Goal: Obtain resource: Download file/media

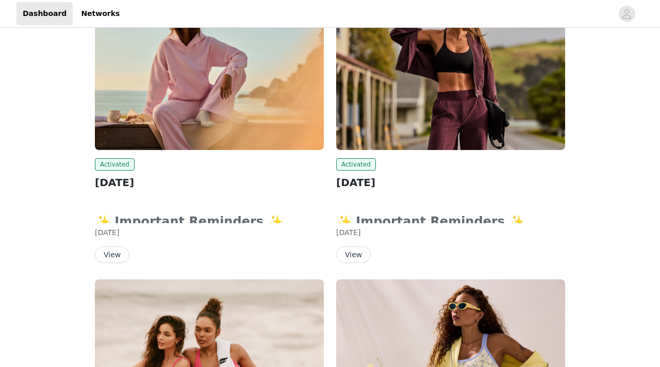
scroll to position [115, 0]
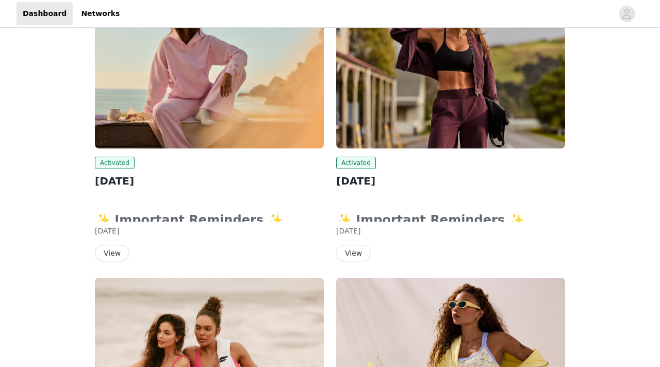
click at [108, 250] on button "View" at bounding box center [112, 253] width 35 height 17
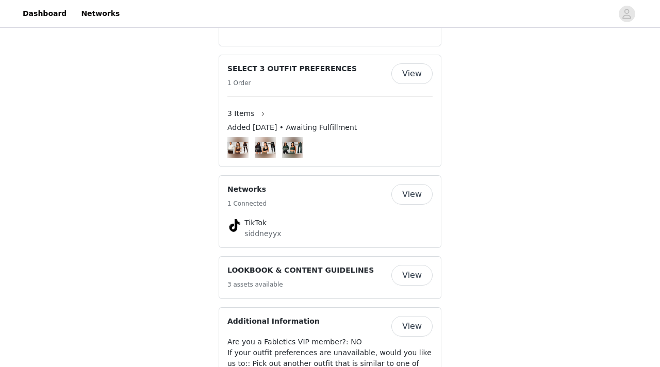
scroll to position [675, 0]
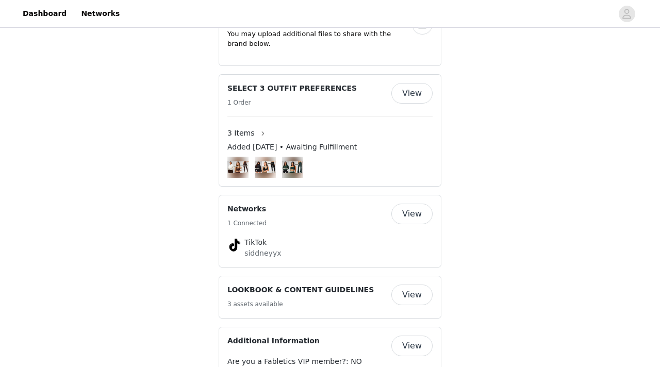
click at [410, 83] on button "View" at bounding box center [412, 93] width 41 height 21
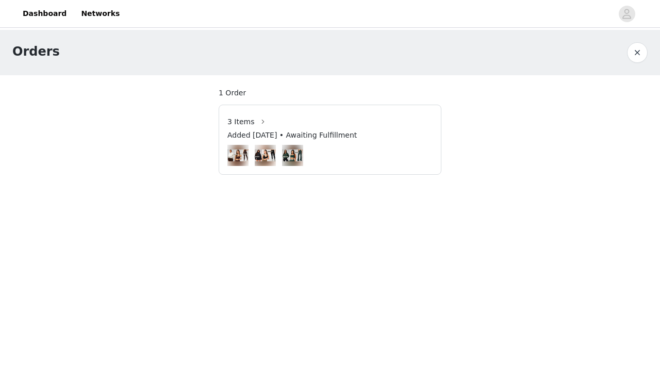
click at [295, 154] on img at bounding box center [292, 156] width 21 height 12
click at [244, 123] on span "3 Items" at bounding box center [241, 122] width 27 height 11
click at [261, 123] on button "button" at bounding box center [263, 122] width 17 height 17
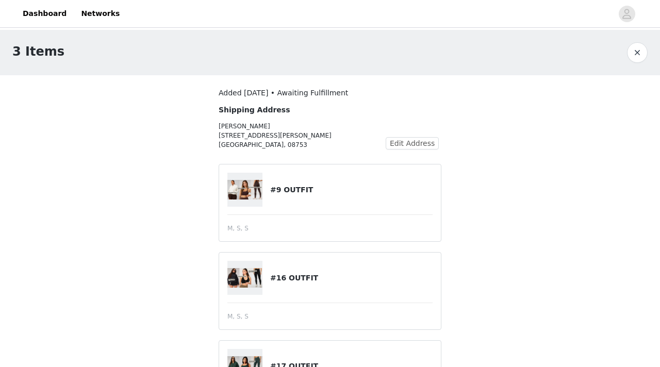
click at [250, 193] on img at bounding box center [245, 190] width 35 height 20
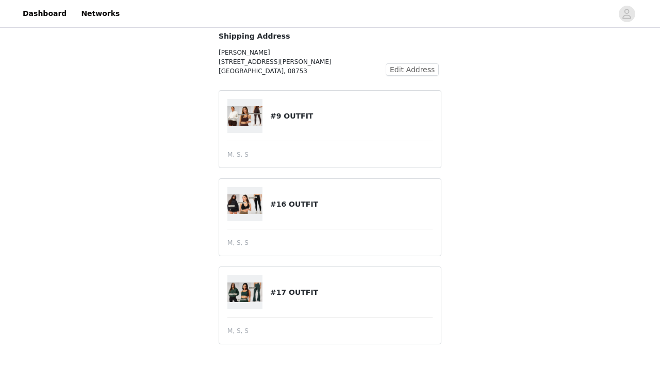
click at [249, 209] on img at bounding box center [245, 205] width 35 height 20
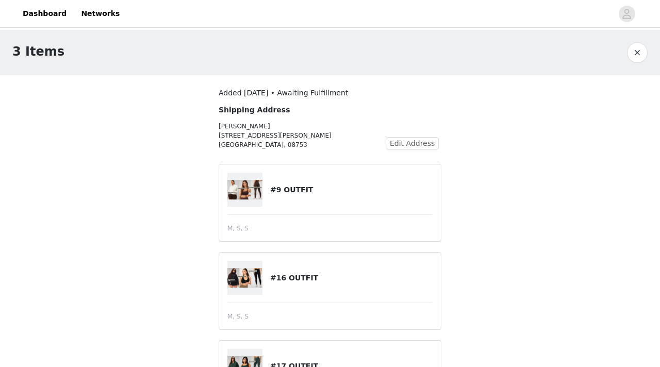
click at [638, 54] on button "button" at bounding box center [637, 52] width 21 height 21
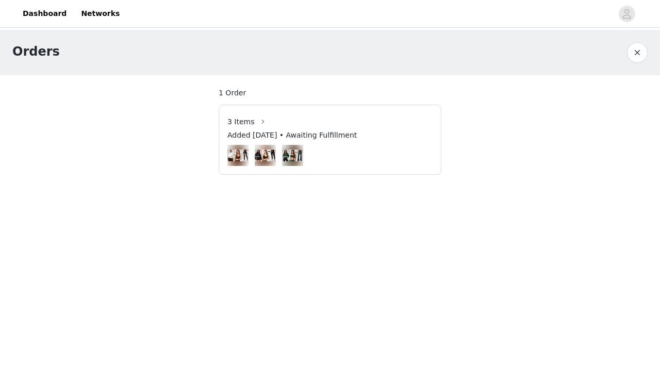
click at [632, 48] on button "button" at bounding box center [637, 52] width 21 height 21
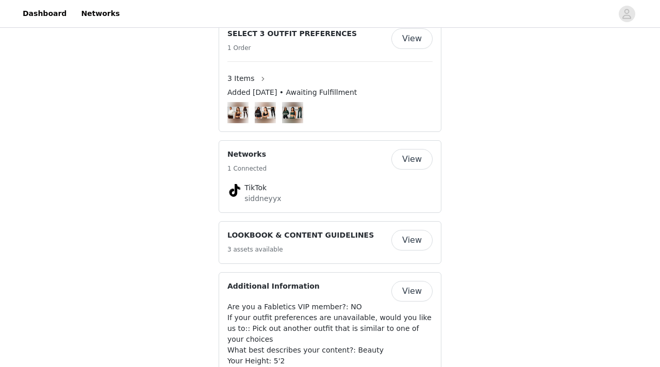
scroll to position [731, 0]
click at [409, 230] on button "View" at bounding box center [412, 240] width 41 height 21
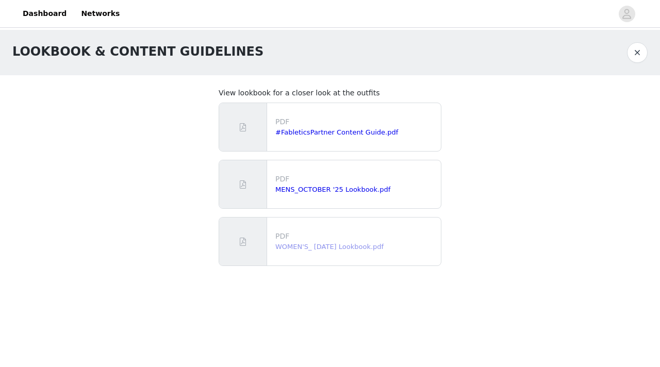
click at [350, 245] on link "WOMEN'S_ [DATE] Lookbook.pdf" at bounding box center [330, 247] width 108 height 8
